Goal: Task Accomplishment & Management: Manage account settings

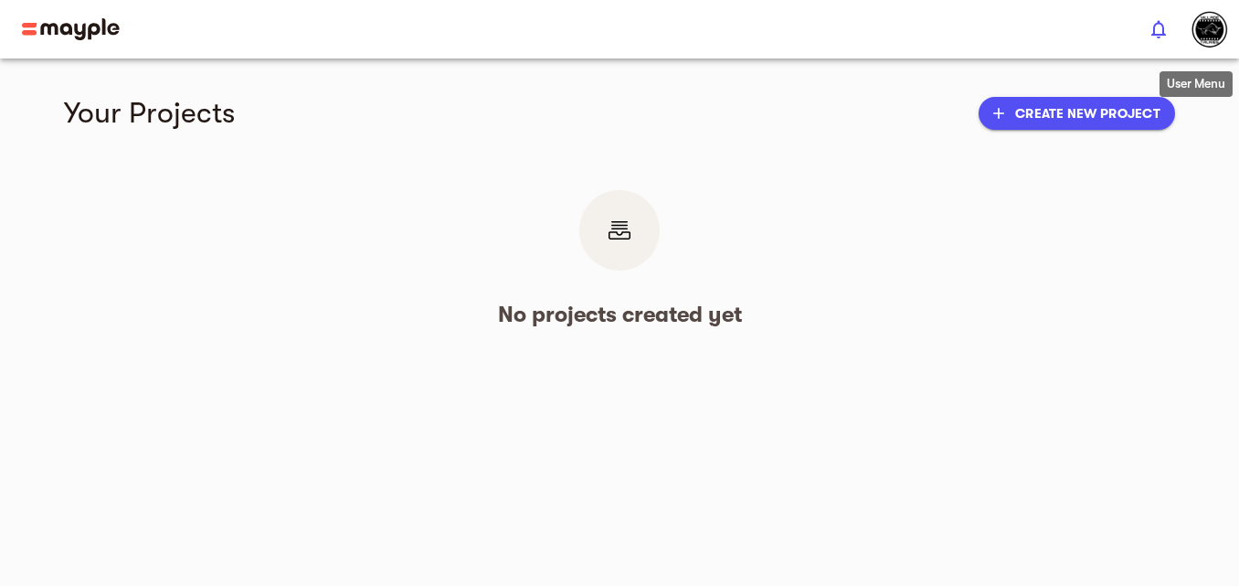
click at [1225, 35] on img "button" at bounding box center [1210, 29] width 37 height 37
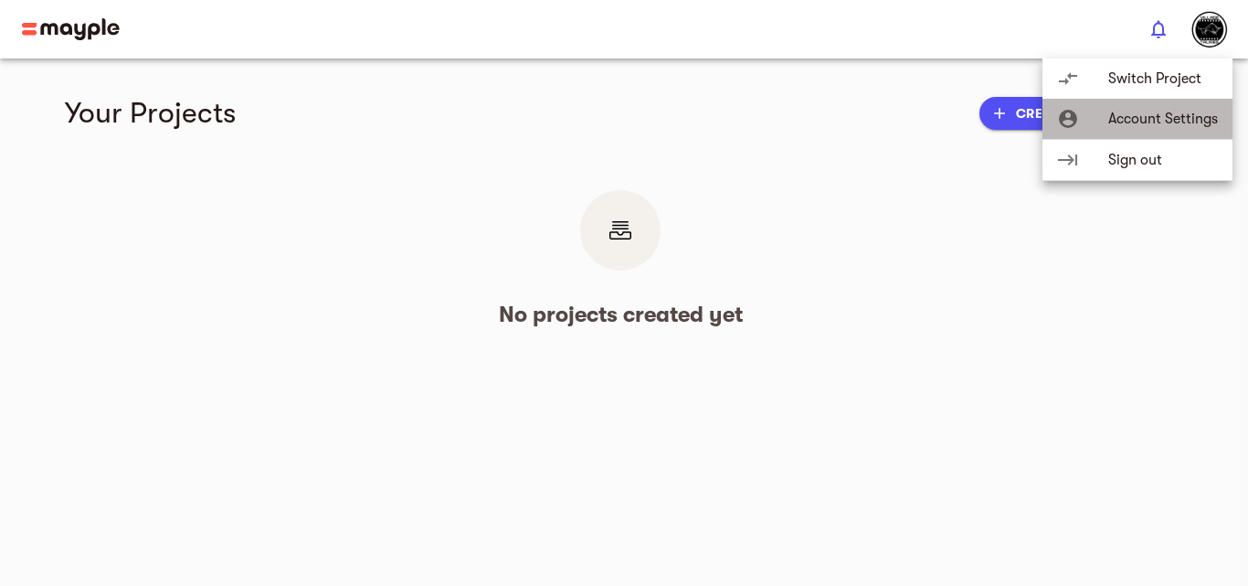
click at [1115, 117] on span "Account Settings" at bounding box center [1164, 119] width 110 height 22
